Goal: Information Seeking & Learning: Learn about a topic

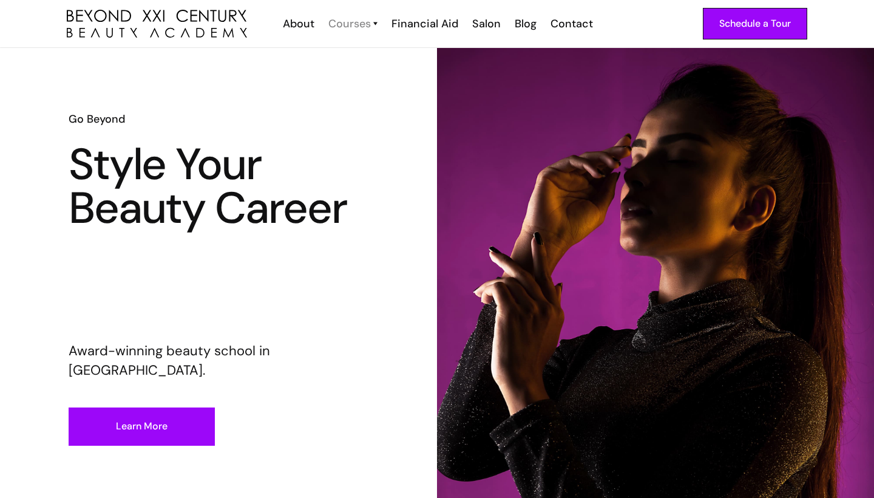
click at [370, 24] on div "Courses" at bounding box center [349, 24] width 43 height 16
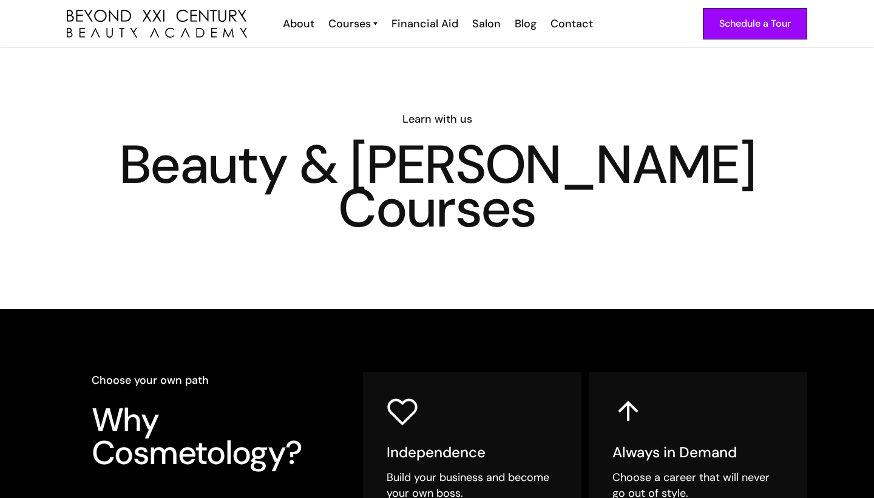
click at [370, 24] on div "Courses" at bounding box center [349, 24] width 43 height 16
click at [380, 51] on link "Cosmetology" at bounding box center [394, 51] width 91 height 23
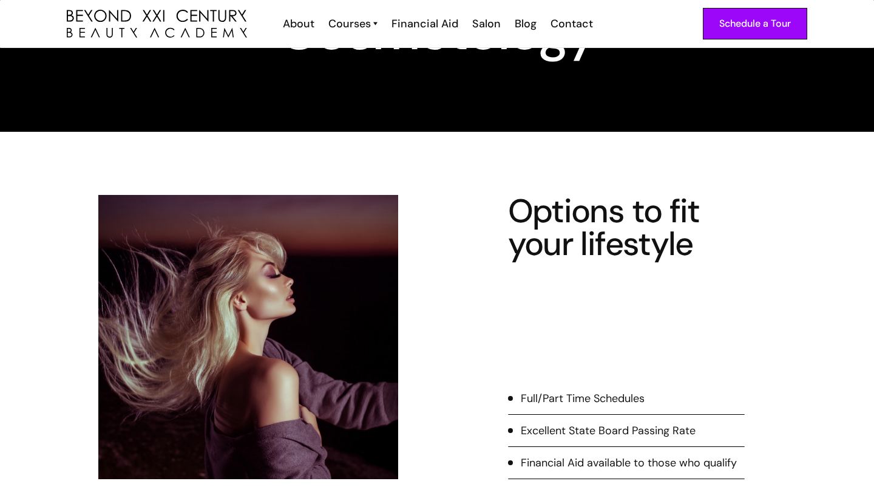
scroll to position [131, 0]
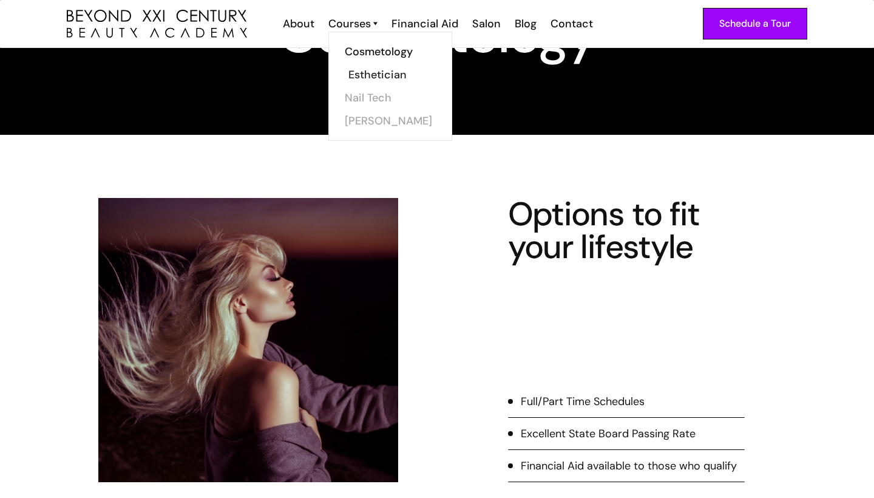
click at [388, 74] on link "Esthetician" at bounding box center [394, 74] width 91 height 23
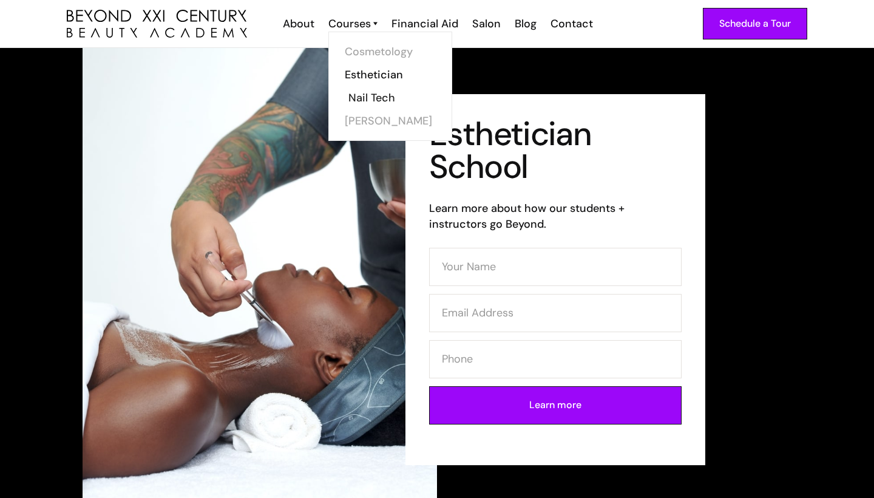
click at [379, 99] on link "Nail Tech" at bounding box center [394, 97] width 91 height 23
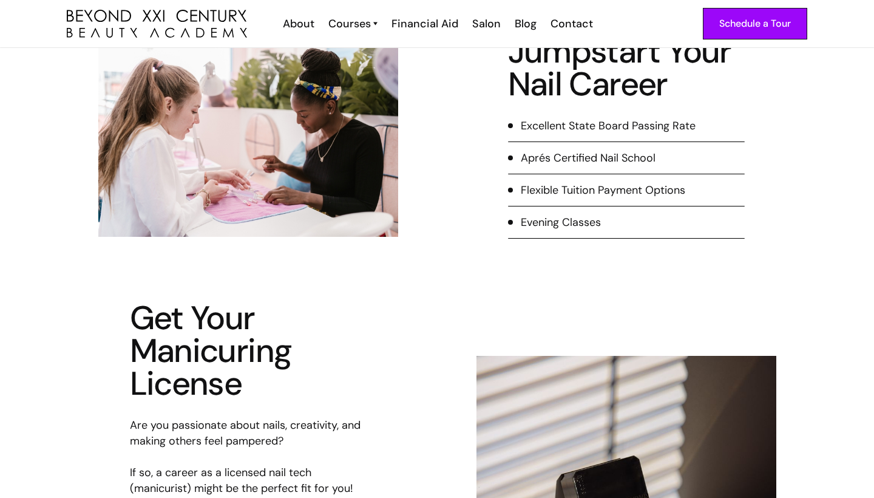
scroll to position [276, 0]
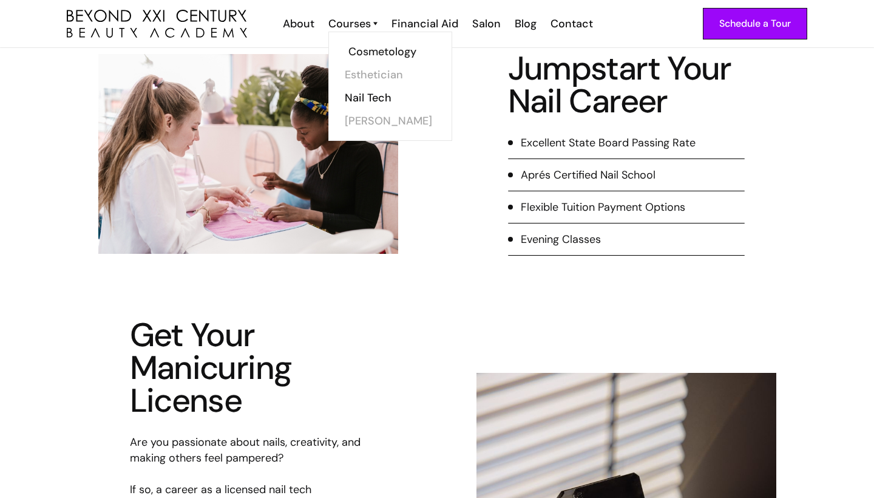
click at [373, 49] on link "Cosmetology" at bounding box center [394, 51] width 91 height 23
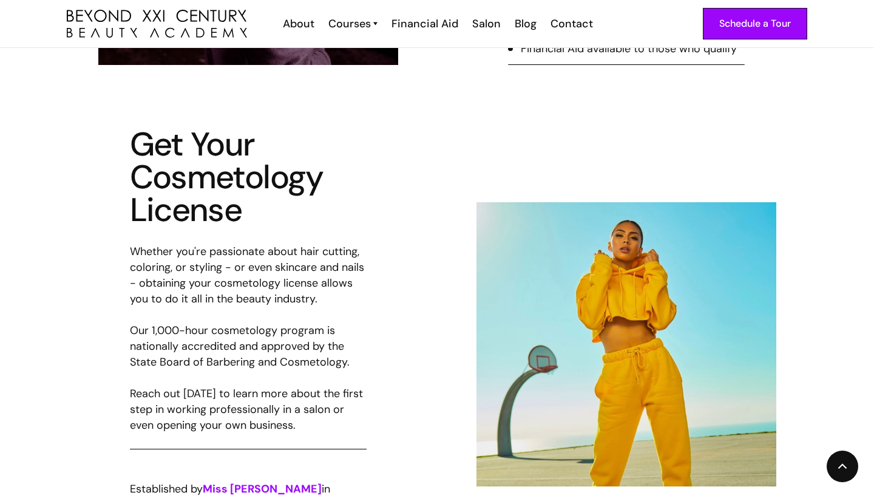
scroll to position [628, 0]
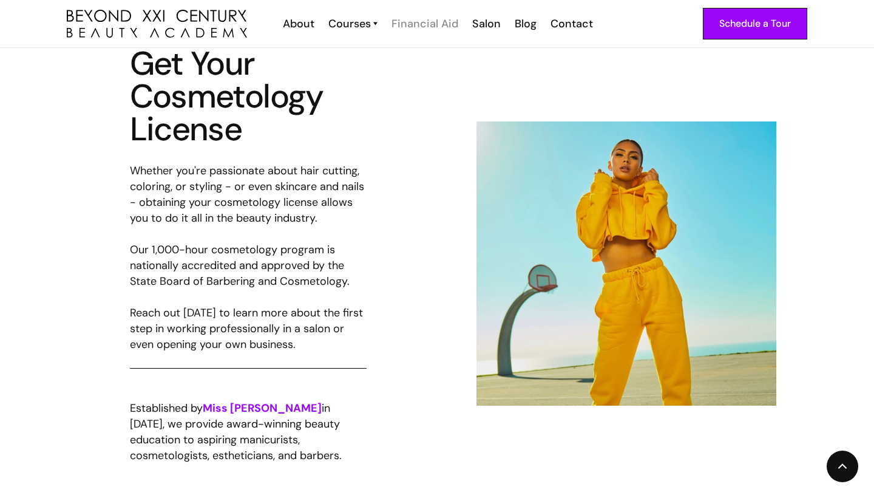
click at [435, 24] on div "Financial Aid" at bounding box center [425, 24] width 67 height 16
